Goal: Task Accomplishment & Management: Use online tool/utility

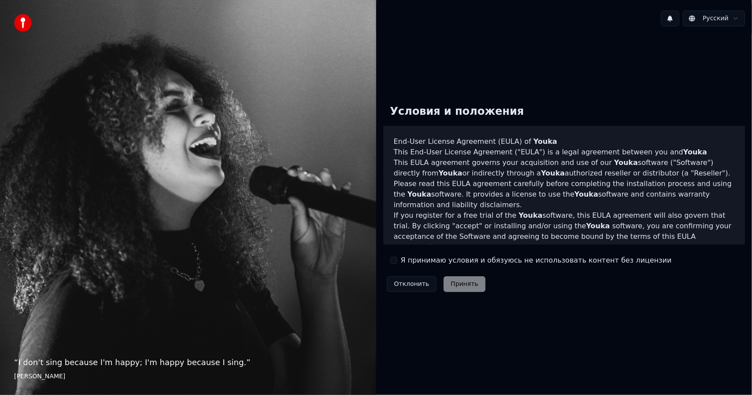
click at [393, 260] on button "Я принимаю условия и обязуюсь не использовать контент без лицензии" at bounding box center [393, 260] width 7 height 7
click at [462, 283] on button "Принять" at bounding box center [464, 285] width 42 height 16
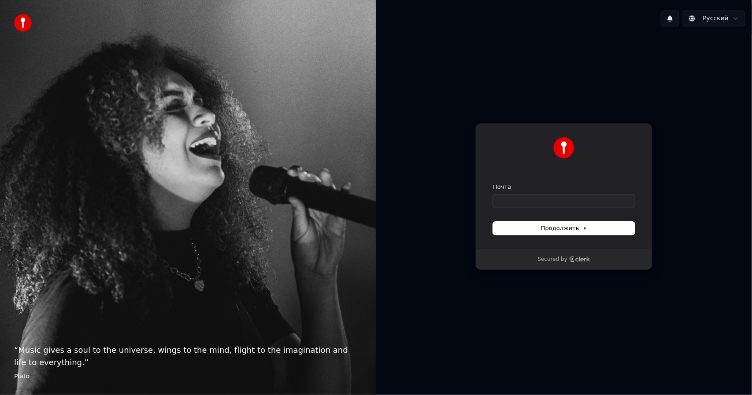
click at [514, 194] on div "Почта" at bounding box center [564, 195] width 142 height 25
click at [514, 199] on input "Почта" at bounding box center [564, 201] width 142 height 13
type input "*"
click at [493, 183] on button "submit" at bounding box center [493, 183] width 0 height 0
type input "**********"
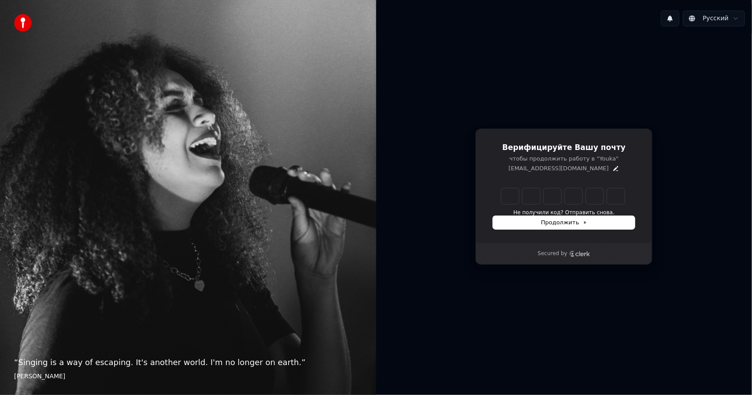
type input "******"
type input "*"
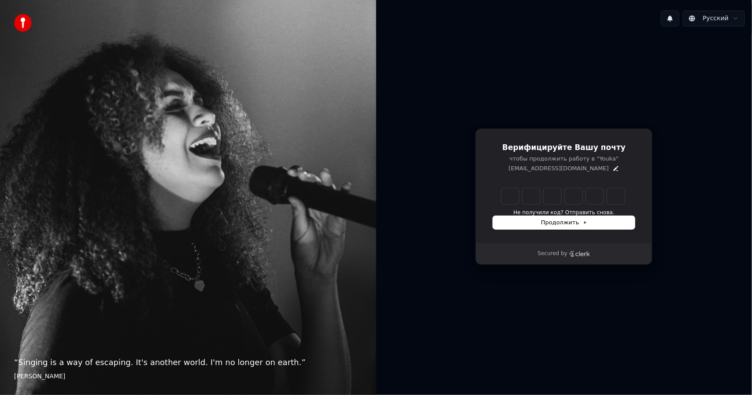
type input "*"
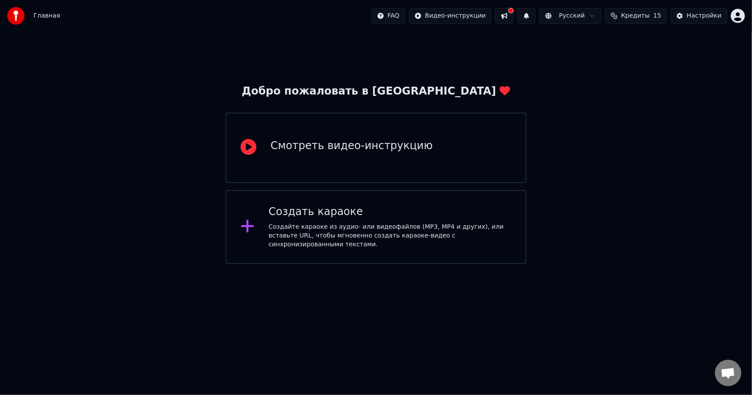
click at [160, 264] on html "Главная FAQ Видео-инструкции Русский Кредиты 15 Настройки Добро пожаловать в Yo…" at bounding box center [376, 132] width 752 height 264
click at [336, 213] on div "Создать караоке" at bounding box center [390, 212] width 243 height 14
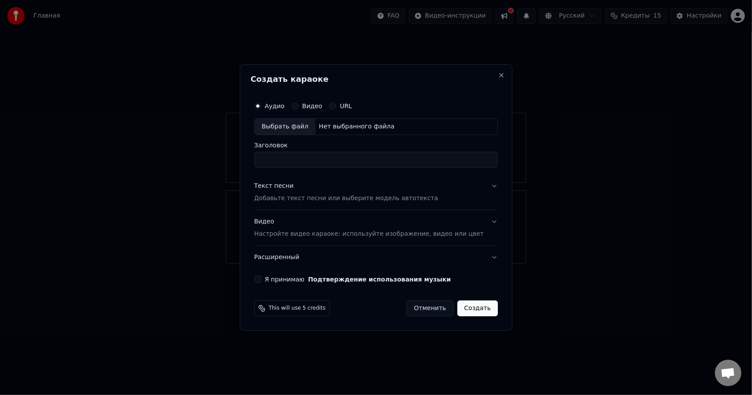
click at [301, 127] on div "Выбрать файл" at bounding box center [285, 127] width 61 height 16
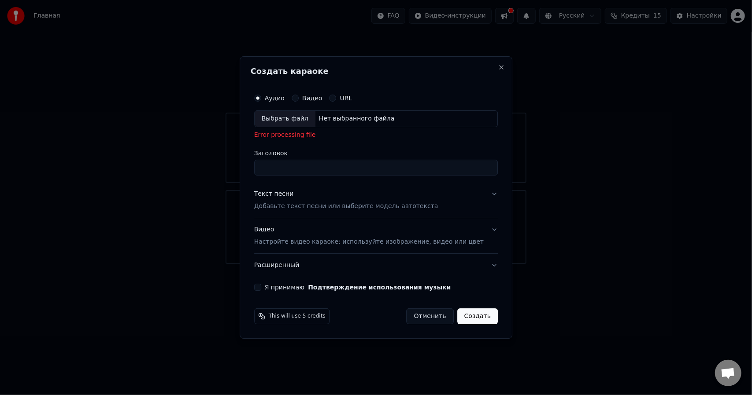
click at [299, 124] on div "Выбрать файл" at bounding box center [285, 119] width 61 height 16
click at [297, 118] on div "Выбрать файл" at bounding box center [285, 119] width 61 height 16
click at [310, 119] on div "Выбрать файл" at bounding box center [285, 119] width 61 height 16
click at [322, 100] on label "Видео" at bounding box center [312, 98] width 20 height 6
click at [299, 100] on button "Видео" at bounding box center [295, 98] width 7 height 7
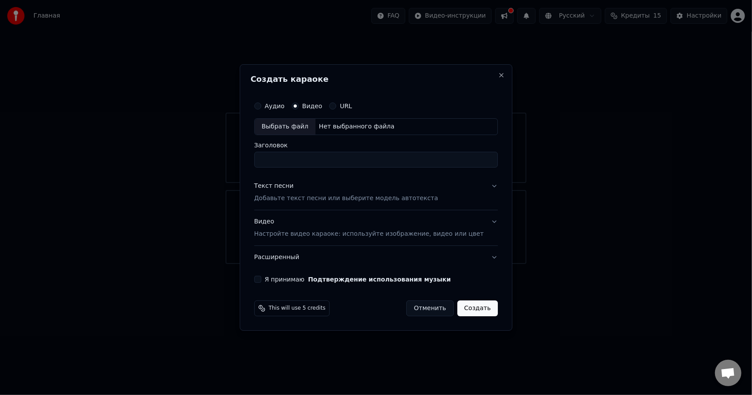
click at [352, 109] on label "URL" at bounding box center [346, 106] width 12 height 6
click at [336, 109] on button "URL" at bounding box center [332, 106] width 7 height 7
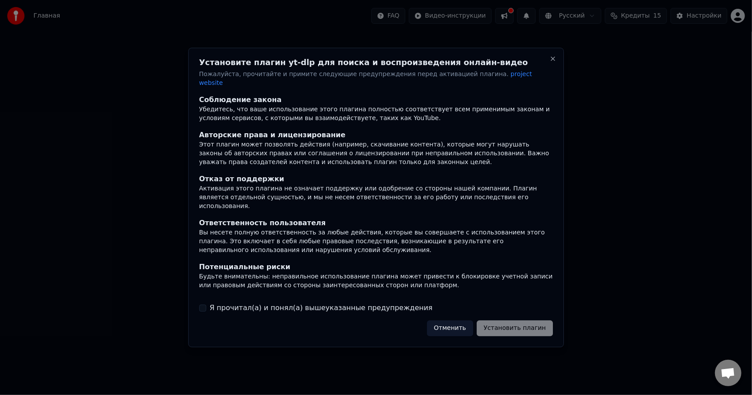
click at [520, 326] on div "Отменить Установить плагин" at bounding box center [490, 329] width 126 height 16
click at [314, 314] on div "Установите плагин yt-dlp для поиска и воспроизведения онлайн-видео Пожалуйста, …" at bounding box center [376, 198] width 376 height 300
click at [322, 306] on label "Я прочитал(а) и понял(а) вышеуказанные предупреждения" at bounding box center [321, 308] width 223 height 11
click at [206, 306] on button "Я прочитал(а) и понял(а) вышеуказанные предупреждения" at bounding box center [202, 308] width 7 height 7
click at [525, 324] on button "Установить плагин" at bounding box center [514, 329] width 76 height 16
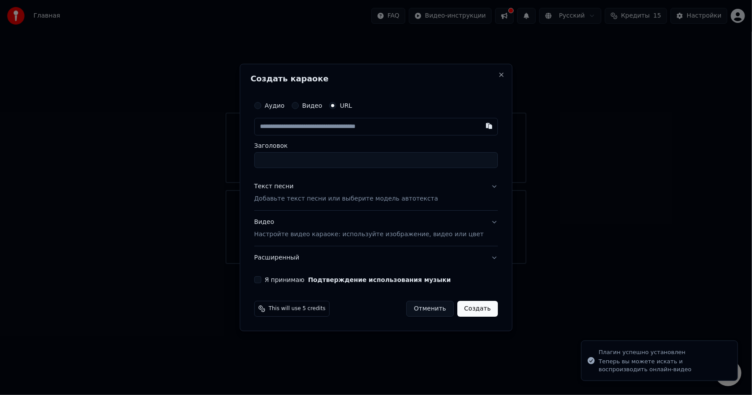
click at [322, 128] on input "text" at bounding box center [376, 127] width 244 height 18
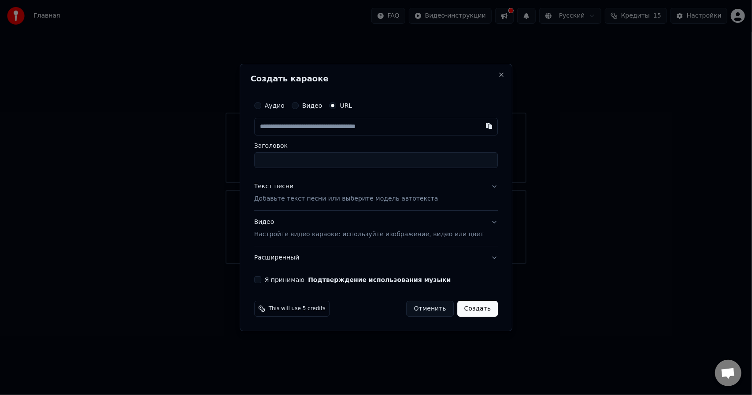
paste input "**********"
type input "**********"
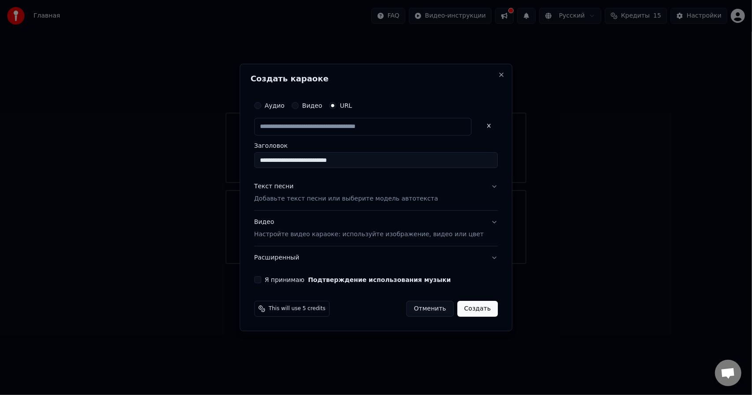
scroll to position [0, 0]
click at [356, 152] on input "**********" at bounding box center [376, 160] width 244 height 16
click at [382, 159] on input "**********" at bounding box center [376, 160] width 244 height 16
drag, startPoint x: 320, startPoint y: 164, endPoint x: 261, endPoint y: 164, distance: 58.6
click at [261, 164] on div "**********" at bounding box center [376, 198] width 273 height 268
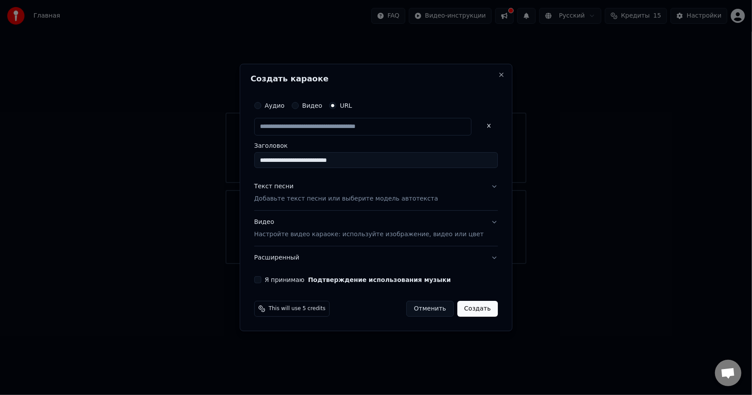
type input "**********"
click at [450, 196] on button "Текст песни Добавьте текст песни или выберите модель автотекста" at bounding box center [376, 192] width 244 height 35
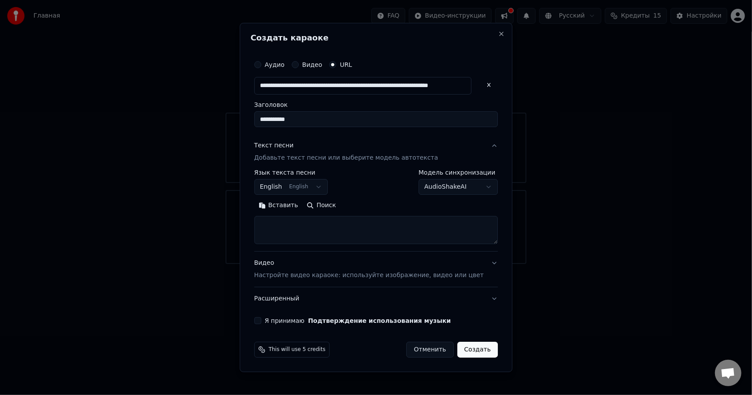
click at [288, 226] on textarea at bounding box center [376, 230] width 244 height 28
paste textarea "**********"
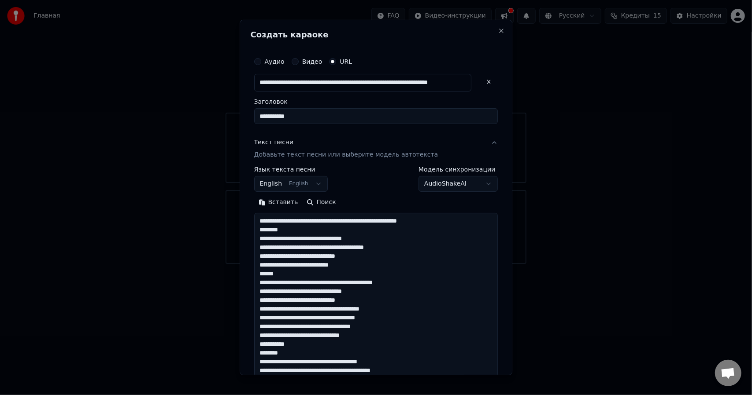
scroll to position [354, 0]
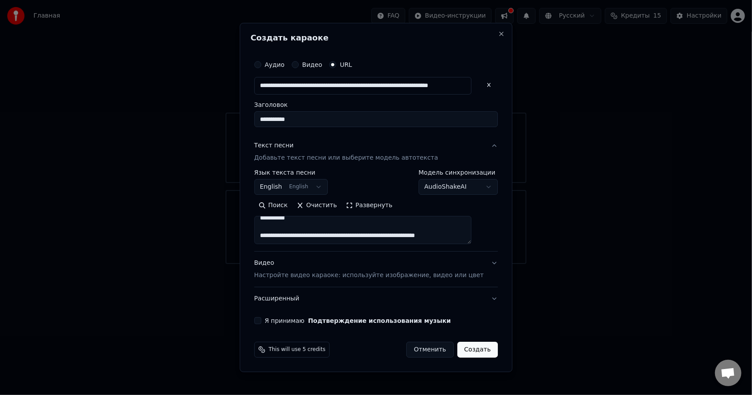
type textarea "**********"
click at [469, 349] on button "Создать" at bounding box center [477, 350] width 41 height 16
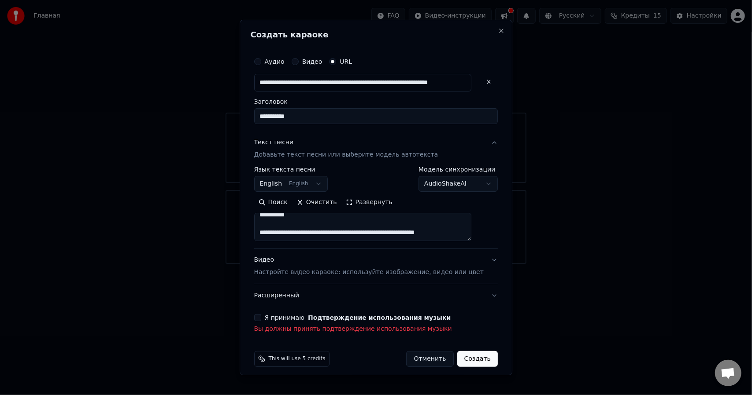
click at [261, 317] on button "Я принимаю Подтверждение использования музыки" at bounding box center [257, 317] width 7 height 7
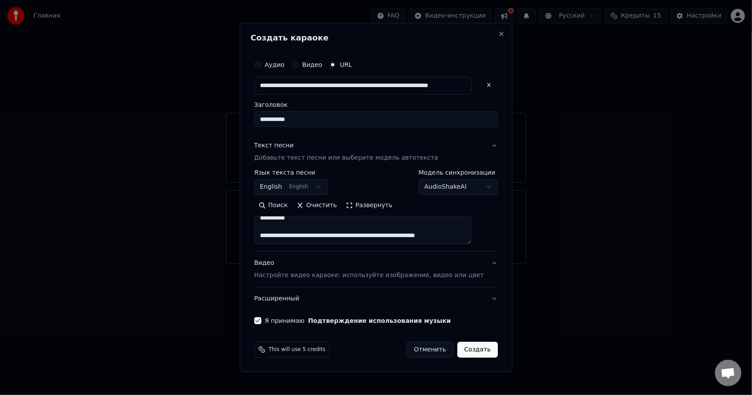
click at [460, 355] on button "Создать" at bounding box center [477, 350] width 41 height 16
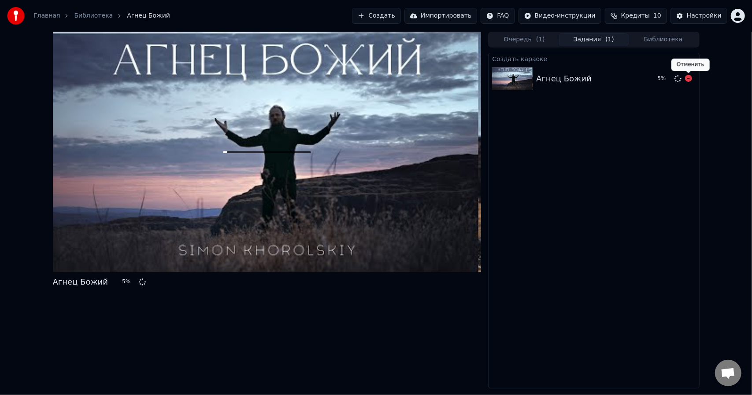
click at [686, 80] on icon at bounding box center [688, 78] width 7 height 7
click at [274, 153] on icon at bounding box center [267, 152] width 28 height 28
click at [688, 78] on icon at bounding box center [688, 78] width 7 height 7
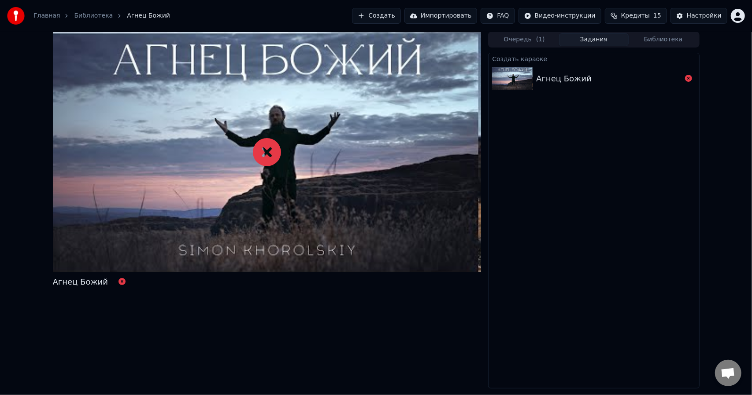
click at [688, 78] on icon at bounding box center [688, 78] width 7 height 7
click at [263, 151] on icon at bounding box center [267, 152] width 28 height 28
click at [272, 152] on icon at bounding box center [267, 152] width 28 height 28
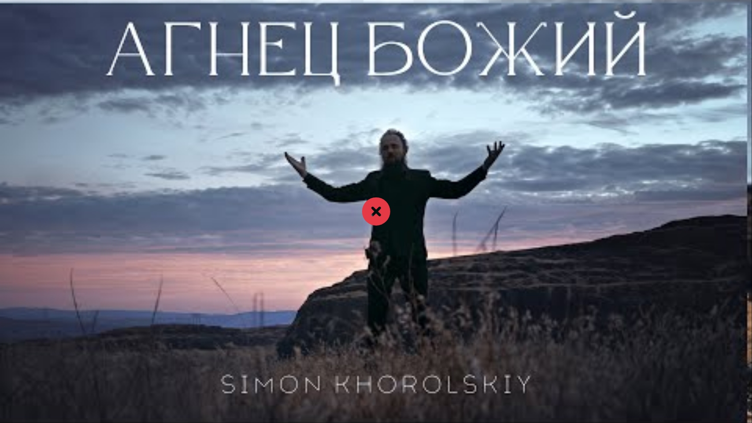
click at [369, 207] on icon at bounding box center [376, 211] width 28 height 28
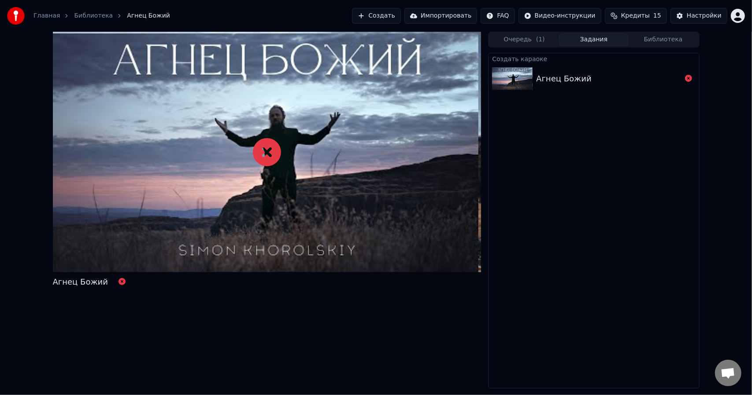
click at [399, 16] on button "Создать" at bounding box center [376, 16] width 48 height 16
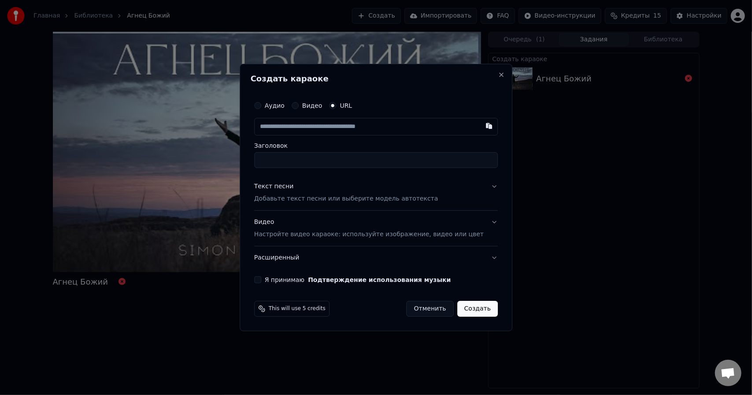
click at [340, 129] on input "text" at bounding box center [376, 127] width 244 height 18
click at [284, 103] on label "Аудио" at bounding box center [275, 106] width 20 height 6
click at [261, 102] on button "Аудио" at bounding box center [257, 105] width 7 height 7
click at [301, 125] on div "Выбрать файл" at bounding box center [285, 127] width 61 height 16
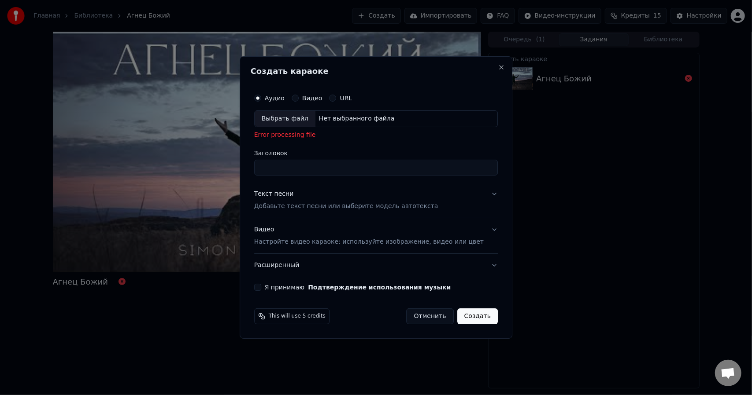
click at [415, 315] on button "Отменить" at bounding box center [429, 317] width 47 height 16
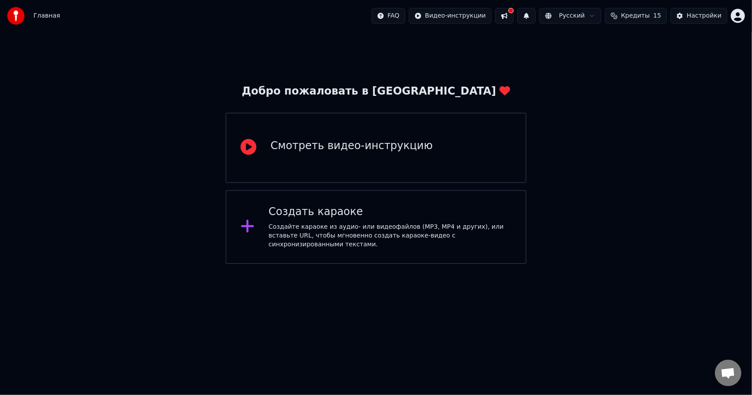
click at [364, 219] on div "Создать караоке" at bounding box center [390, 212] width 243 height 14
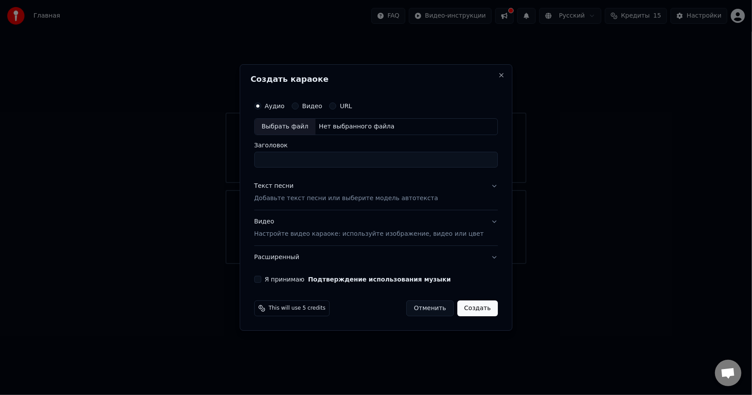
click at [297, 126] on div "Выбрать файл" at bounding box center [285, 127] width 61 height 16
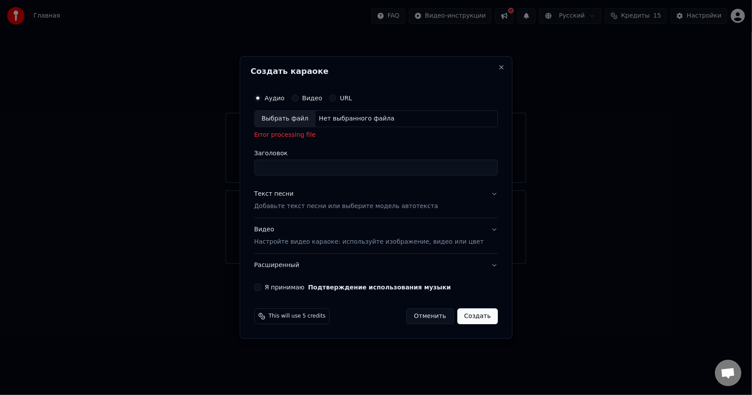
click at [349, 119] on div "Нет выбранного файла" at bounding box center [356, 118] width 83 height 9
drag, startPoint x: 336, startPoint y: 133, endPoint x: 261, endPoint y: 134, distance: 75.3
click at [261, 134] on div "Создать караоке Аудио Видео URL Выбрать файл Нет выбранного файла Error process…" at bounding box center [376, 197] width 273 height 283
copy div "Error processing file"
click at [284, 120] on div "Выбрать файл" at bounding box center [285, 119] width 61 height 16
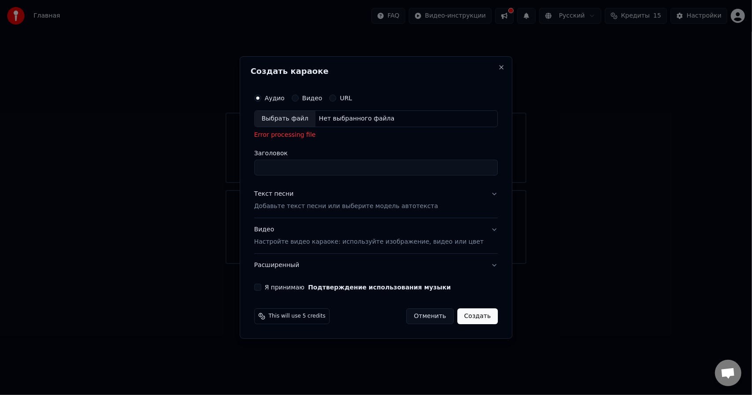
click at [433, 322] on button "Отменить" at bounding box center [429, 317] width 47 height 16
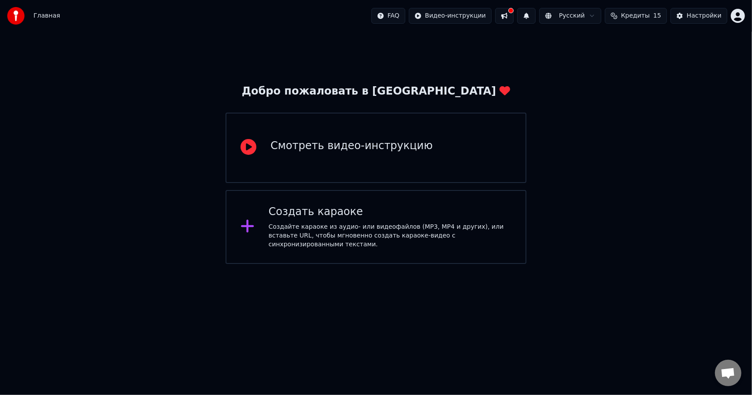
click at [513, 15] on button at bounding box center [504, 16] width 18 height 16
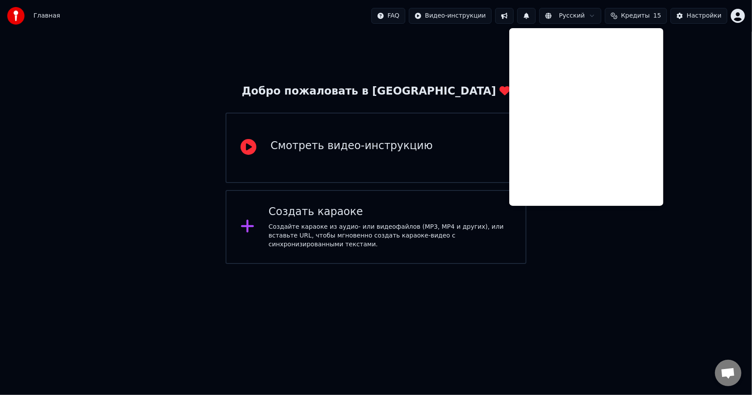
click at [488, 32] on div "Добро пожаловать в Youka Смотреть видео-инструкцию Создать караоке Создайте кар…" at bounding box center [376, 148] width 752 height 233
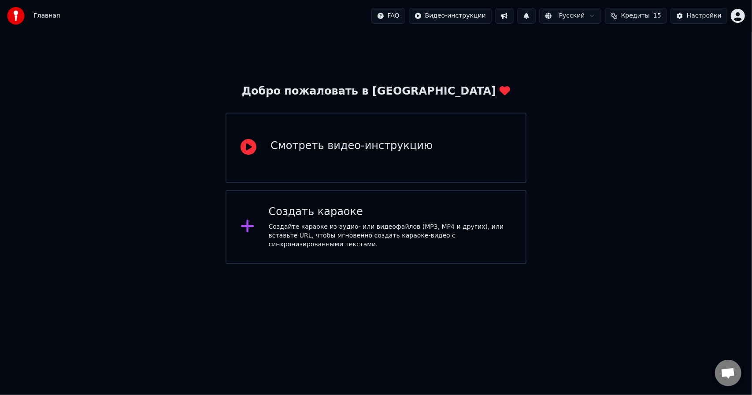
click at [81, 116] on div "Добро пожаловать в Youka Смотреть видео-инструкцию Создать караоке Создайте кар…" at bounding box center [376, 148] width 752 height 233
click at [650, 17] on span "Кредиты" at bounding box center [635, 15] width 29 height 9
click at [659, 17] on span "15" at bounding box center [657, 15] width 8 height 9
click at [743, 17] on html "Главная FAQ Видео-инструкции Русский Кредиты 15 Настройки Добро пожаловать в Yo…" at bounding box center [376, 132] width 752 height 264
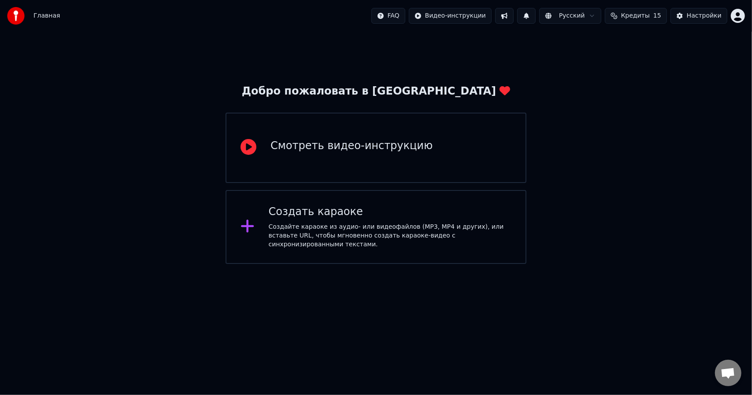
click at [465, 16] on html "Главная FAQ Видео-инструкции Русский Кредиты 15 Настройки Добро пожаловать в Yo…" at bounding box center [376, 132] width 752 height 264
